Goal: Task Accomplishment & Management: Use online tool/utility

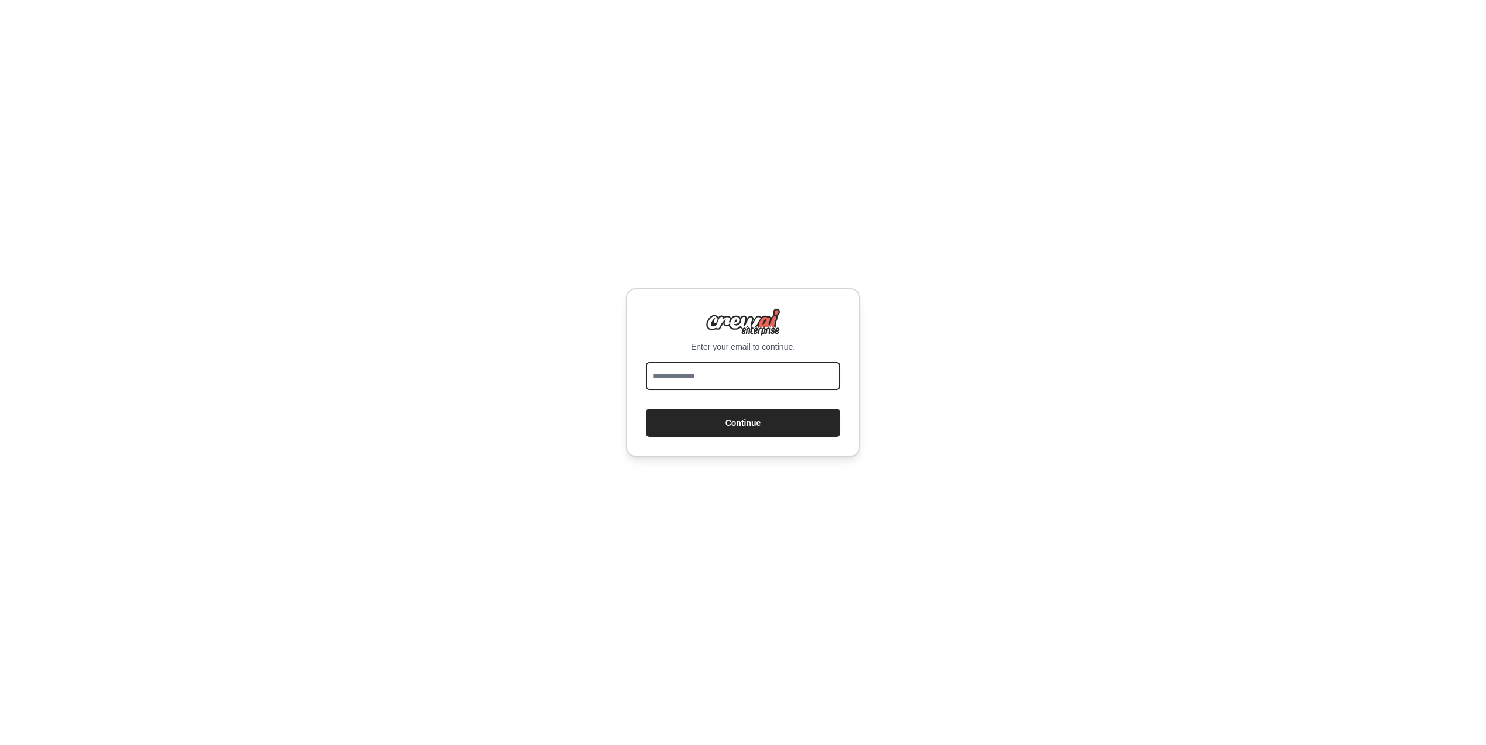
click at [679, 377] on input "email" at bounding box center [743, 376] width 194 height 28
type input "**********"
click at [646, 409] on button "Continue" at bounding box center [743, 423] width 194 height 28
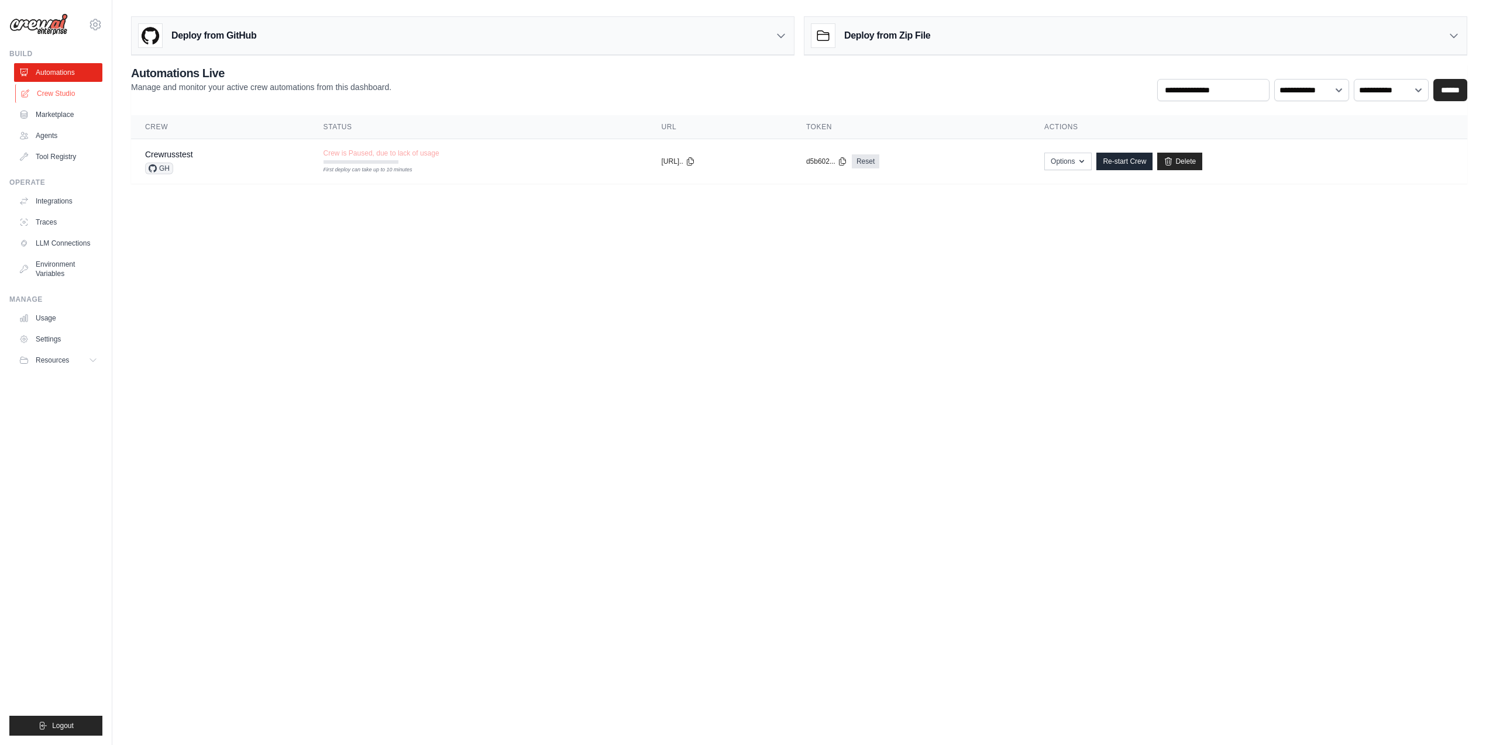
click at [57, 92] on link "Crew Studio" at bounding box center [59, 93] width 88 height 19
